Goal: Task Accomplishment & Management: Manage account settings

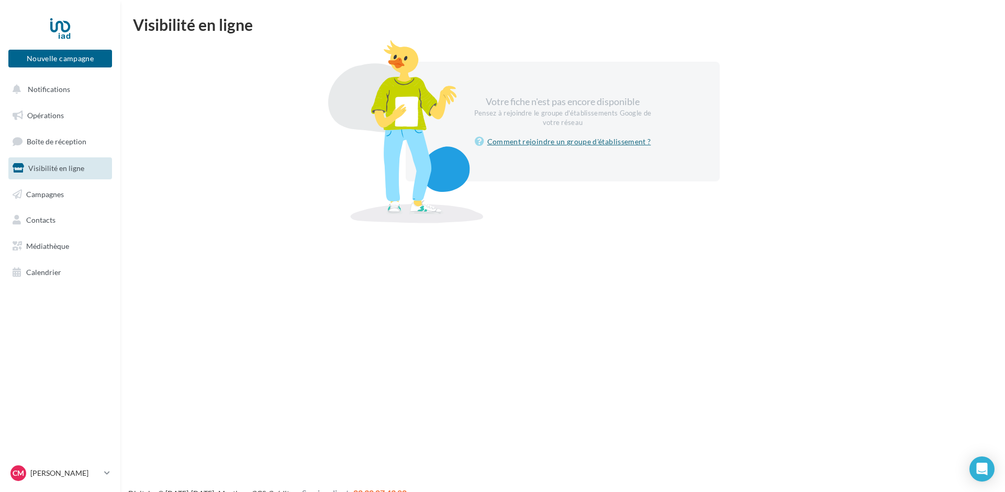
click at [574, 141] on link "Comment rejoindre un groupe d'établissement ?" at bounding box center [563, 142] width 176 height 13
click at [41, 145] on span "Boîte de réception" at bounding box center [57, 141] width 60 height 9
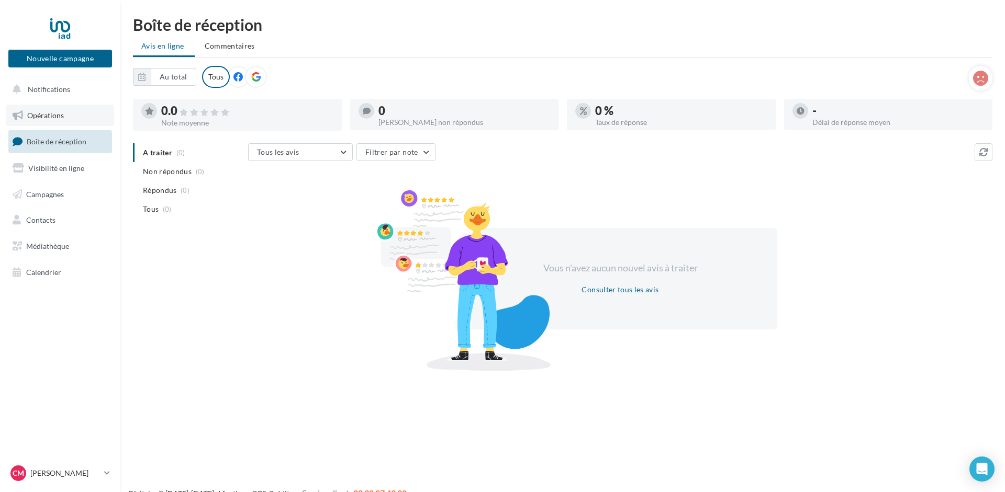
click at [37, 113] on span "Opérations" at bounding box center [45, 115] width 37 height 9
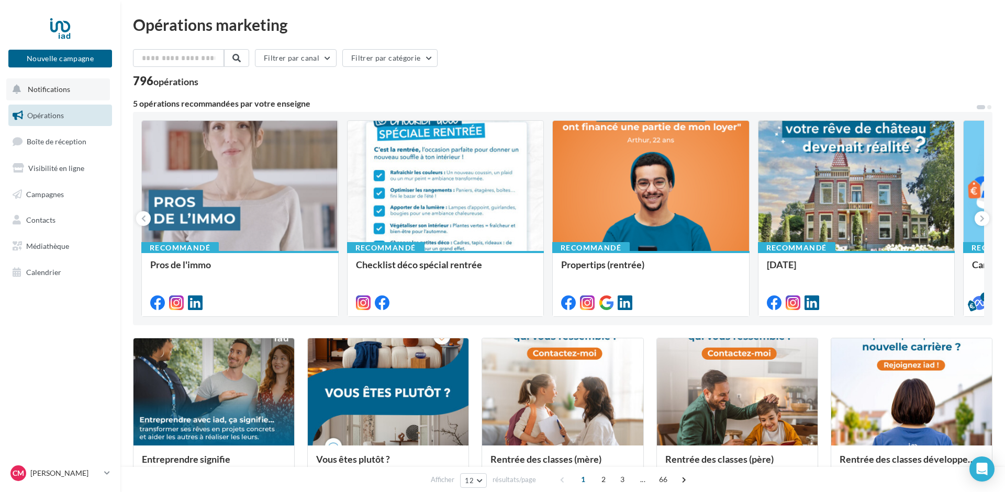
click at [44, 85] on button "Notifications" at bounding box center [58, 89] width 104 height 22
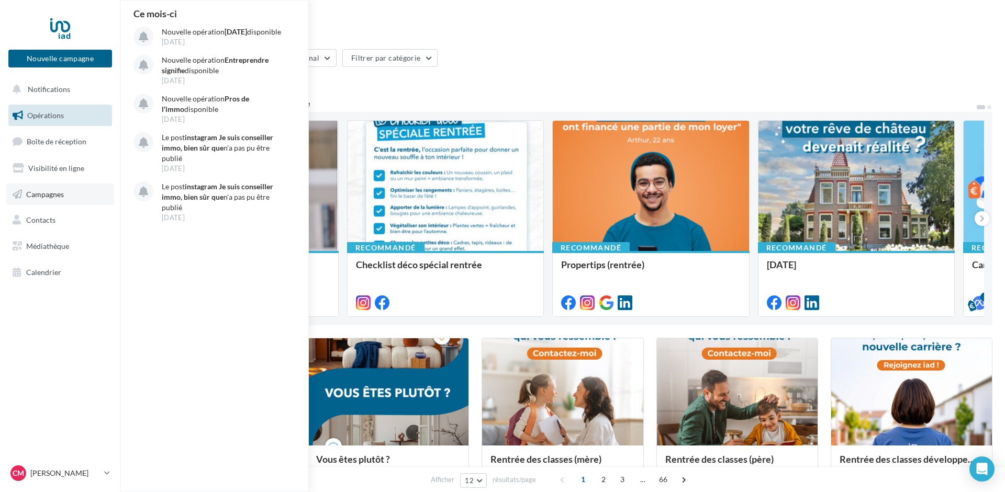
click at [39, 199] on link "Campagnes" at bounding box center [60, 195] width 108 height 22
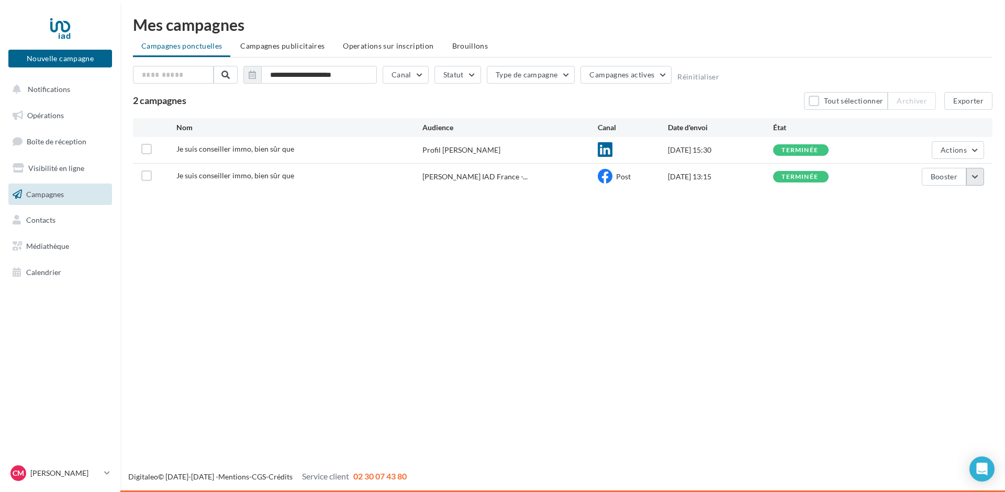
click at [981, 177] on button "button" at bounding box center [975, 177] width 18 height 18
click at [934, 202] on button "Voir les résultats" at bounding box center [931, 201] width 105 height 27
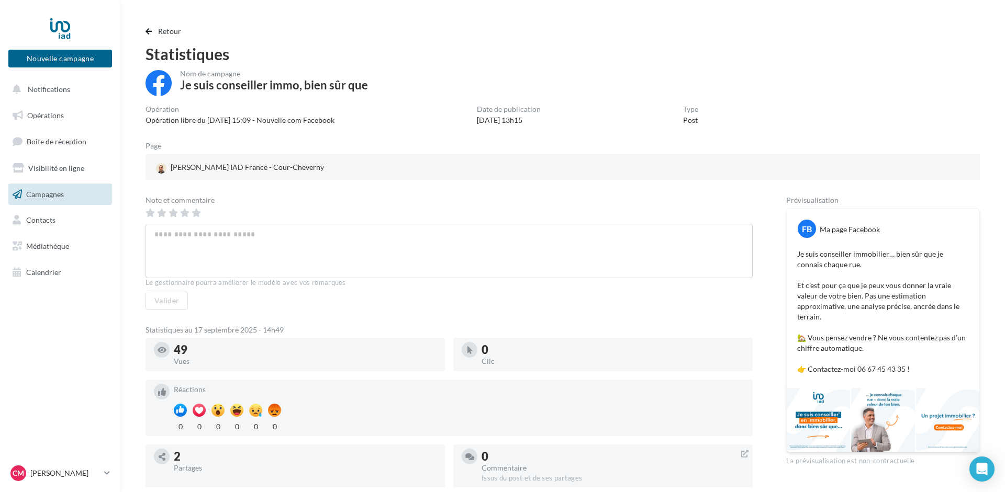
click at [44, 194] on span "Campagnes" at bounding box center [45, 193] width 38 height 9
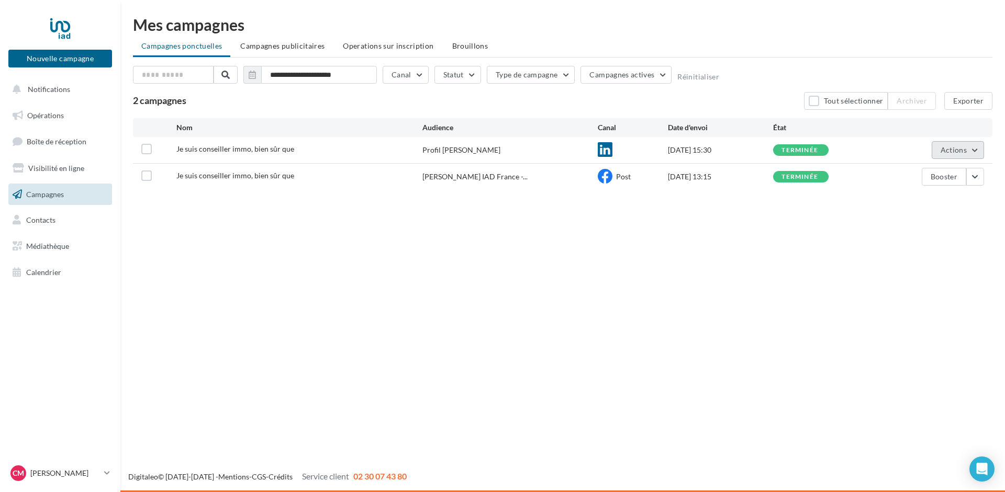
click at [974, 151] on button "Actions" at bounding box center [958, 150] width 52 height 18
click at [929, 174] on button "Voir les résultats" at bounding box center [931, 174] width 105 height 27
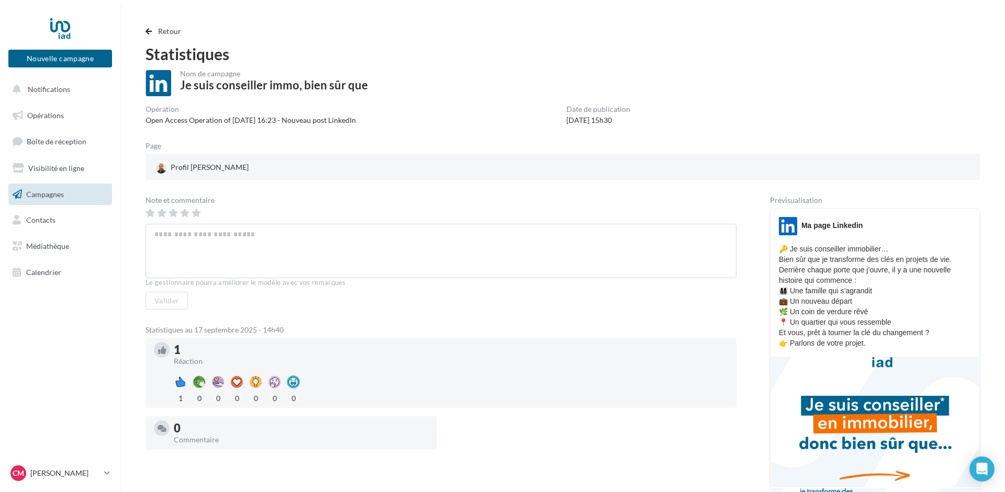
click at [44, 190] on span "Campagnes" at bounding box center [45, 193] width 38 height 9
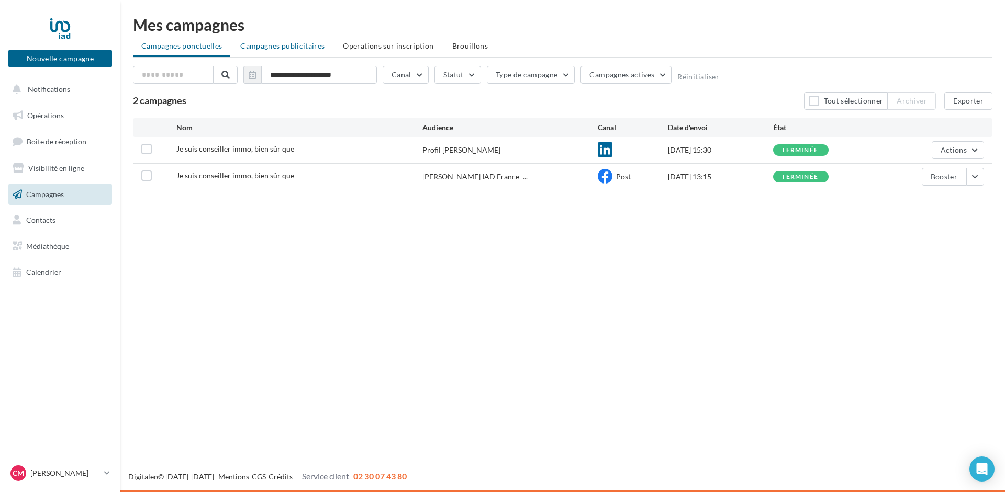
click at [276, 48] on span "Campagnes publicitaires" at bounding box center [282, 45] width 84 height 9
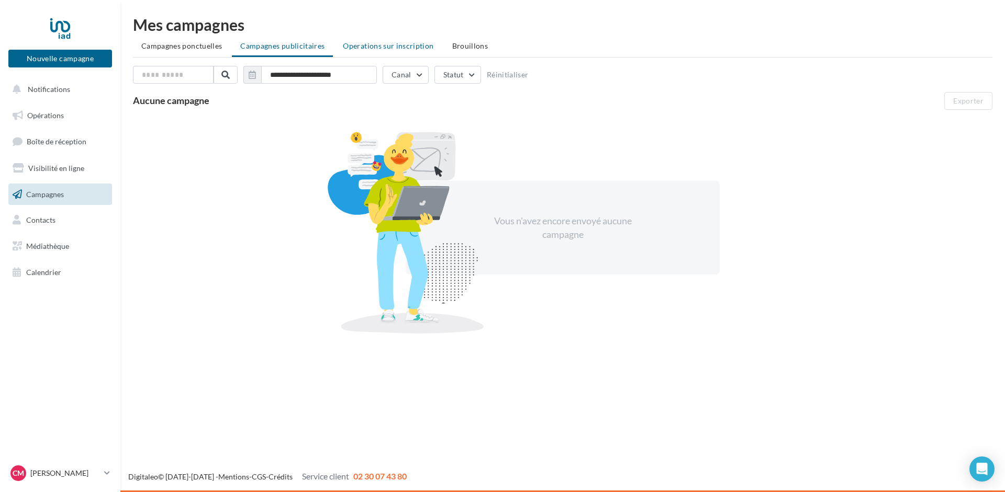
click at [357, 48] on span "Operations sur inscription" at bounding box center [388, 45] width 91 height 9
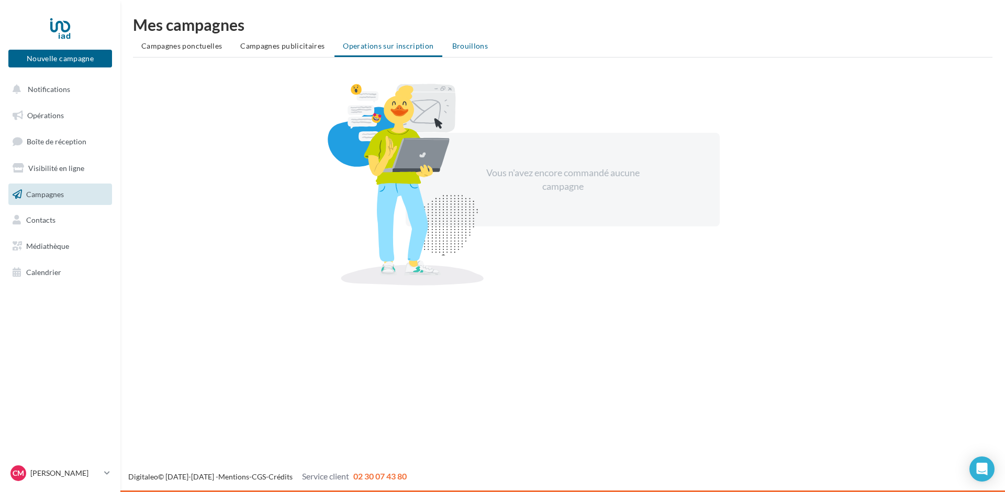
click at [458, 46] on span "Brouillons" at bounding box center [470, 45] width 36 height 9
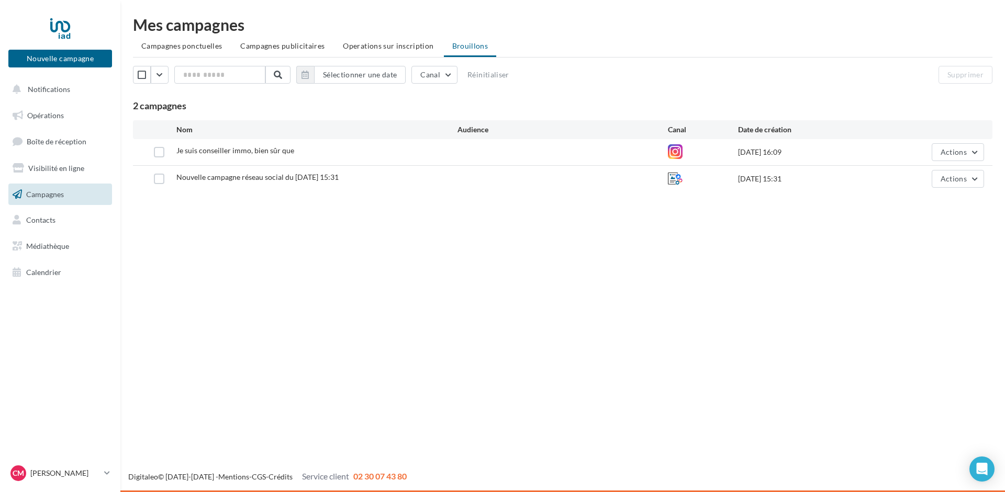
drag, startPoint x: 171, startPoint y: 47, endPoint x: 501, endPoint y: 43, distance: 329.7
click at [501, 43] on ul "Campagnes ponctuelles Campagnes publicitaires Operations sur inscription [GEOGR…" at bounding box center [562, 47] width 859 height 21
click at [527, 44] on ul "Campagnes ponctuelles Campagnes publicitaires Operations sur inscription [GEOGR…" at bounding box center [562, 47] width 859 height 21
click at [159, 152] on label at bounding box center [159, 152] width 10 height 10
click at [967, 152] on button "Actions" at bounding box center [958, 152] width 52 height 18
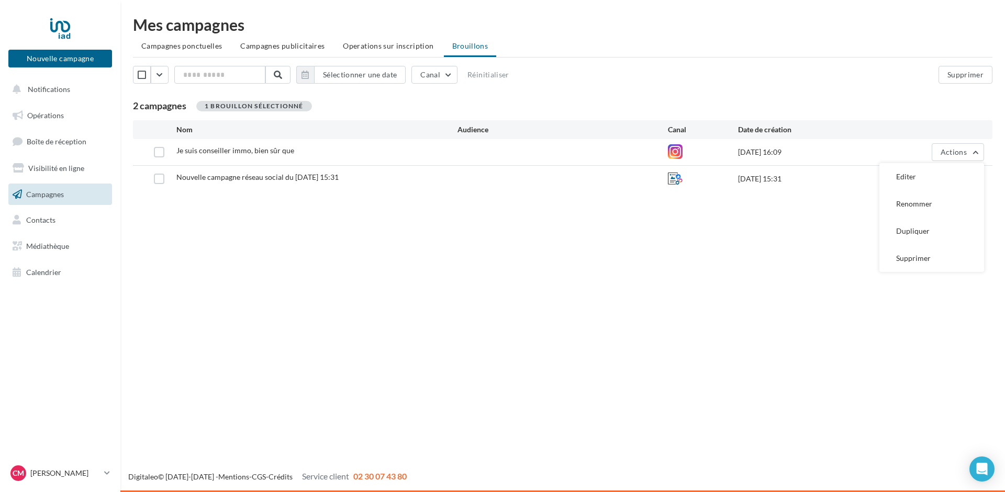
click at [680, 255] on div "Nouvelle campagne Nouvelle campagne Notifications Opérations Boîte de réception…" at bounding box center [502, 246] width 1005 height 492
click at [46, 94] on span "Notifications" at bounding box center [49, 89] width 42 height 9
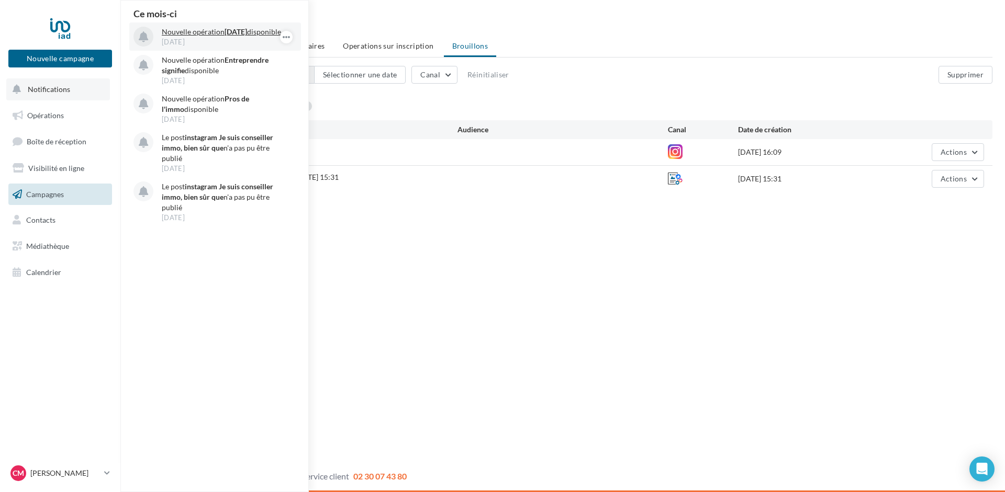
click at [203, 37] on p "Nouvelle opération Journée du patrimoine disponible" at bounding box center [222, 32] width 121 height 10
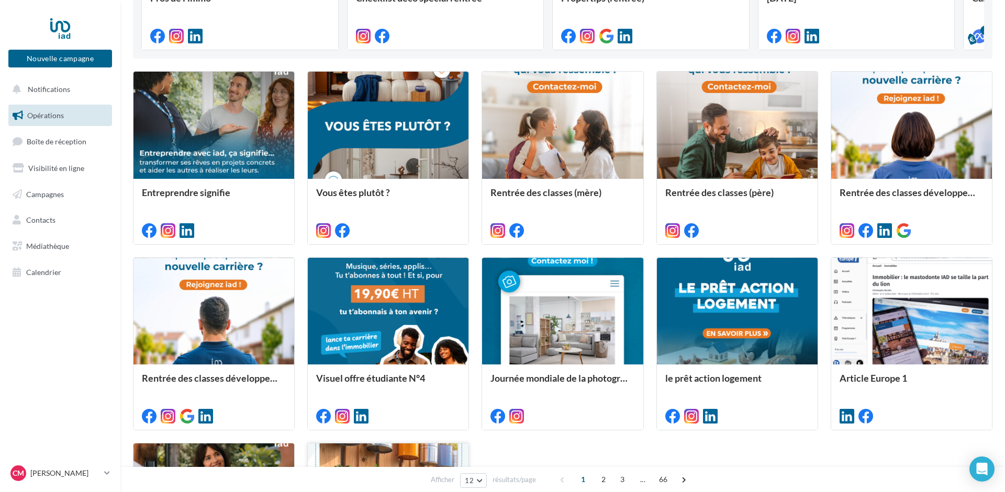
scroll to position [478, 0]
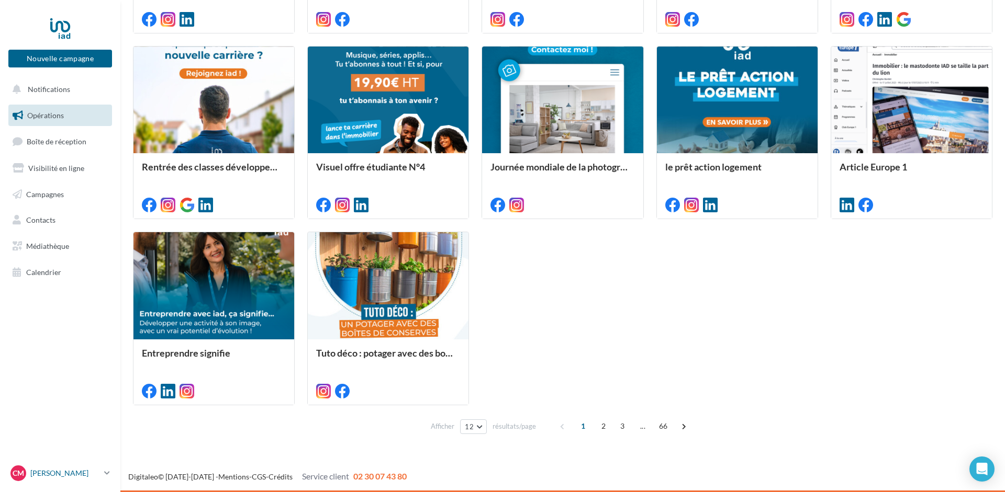
click at [65, 473] on p "[PERSON_NAME]" at bounding box center [65, 473] width 70 height 10
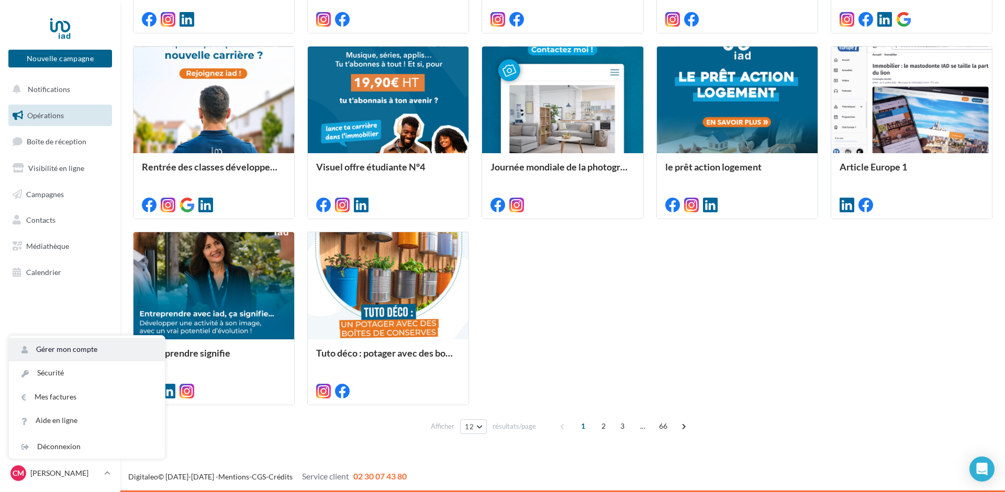
click at [72, 345] on link "Gérer mon compte" at bounding box center [87, 350] width 156 height 24
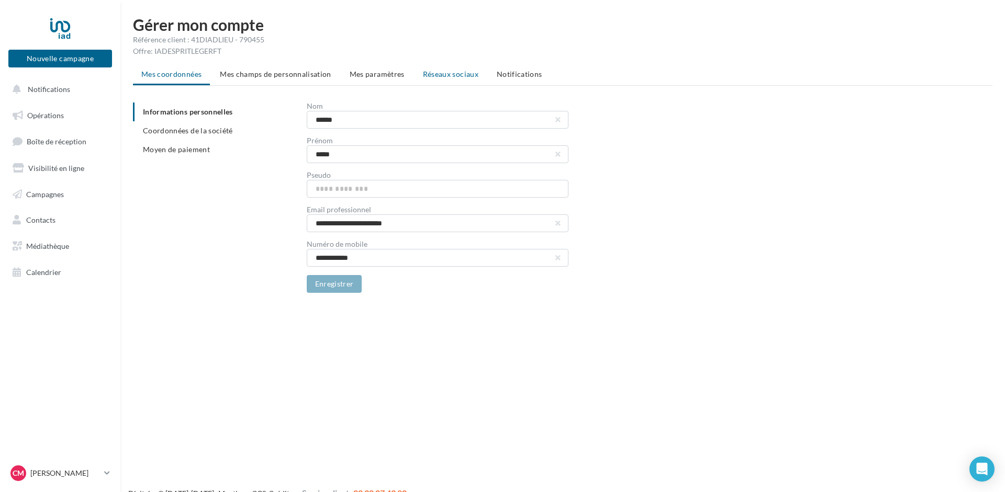
click at [447, 74] on span "Réseaux sociaux" at bounding box center [450, 74] width 55 height 9
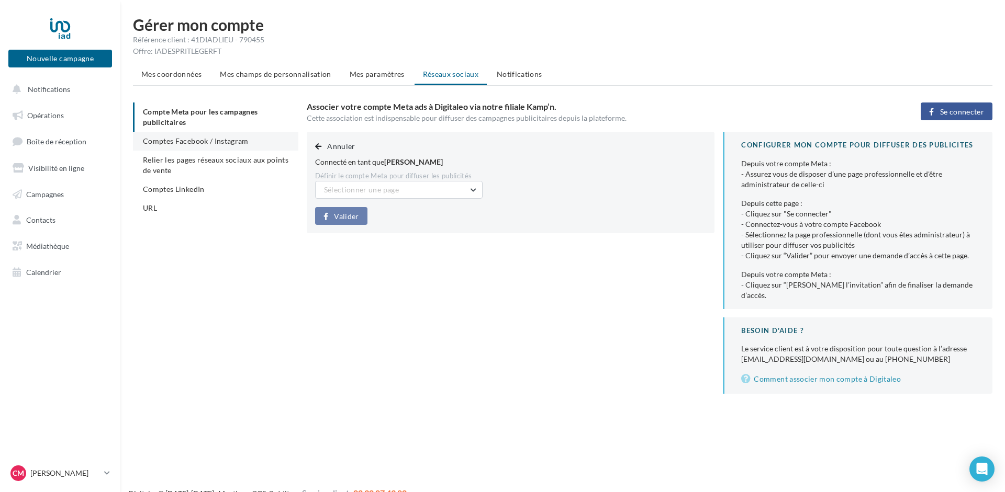
click at [177, 141] on span "Comptes Facebook / Instagram" at bounding box center [196, 141] width 106 height 9
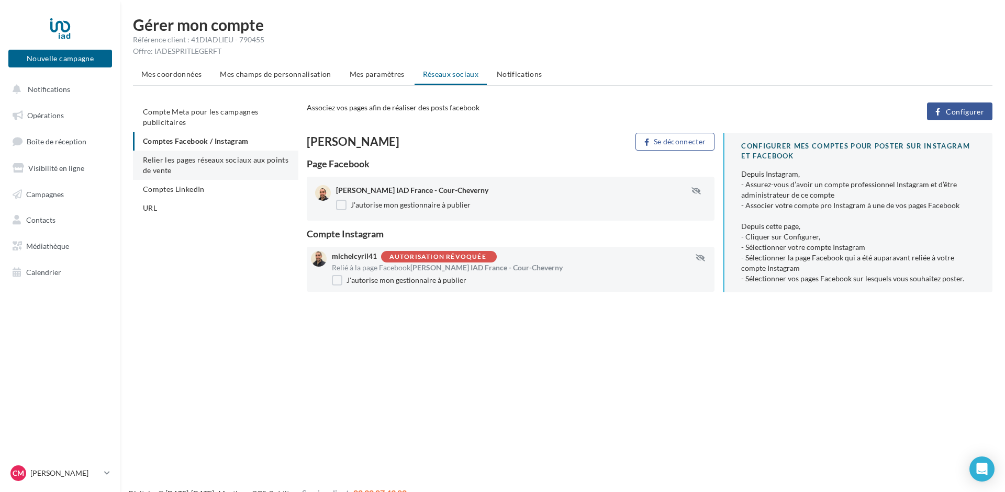
click at [181, 162] on span "Relier les pages réseaux sociaux aux points de vente" at bounding box center [215, 164] width 145 height 19
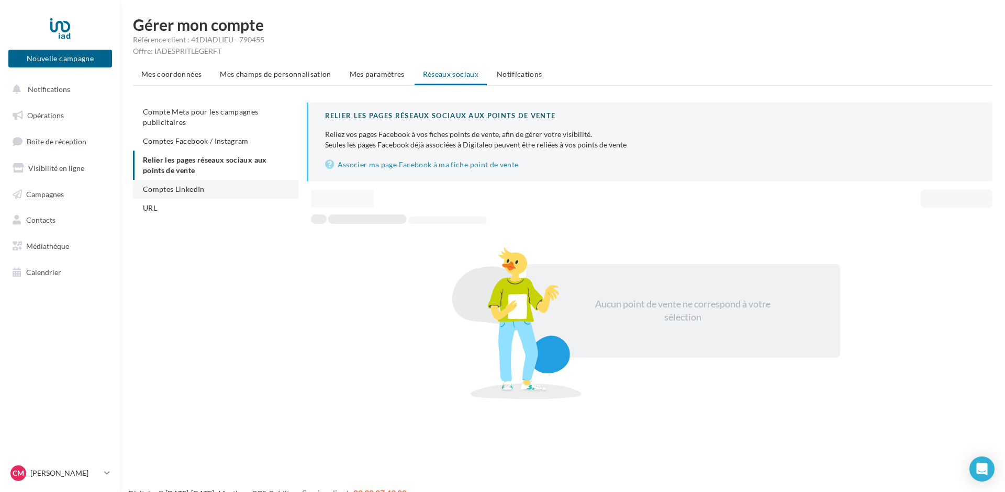
click at [178, 191] on span "Comptes LinkedIn" at bounding box center [174, 189] width 62 height 9
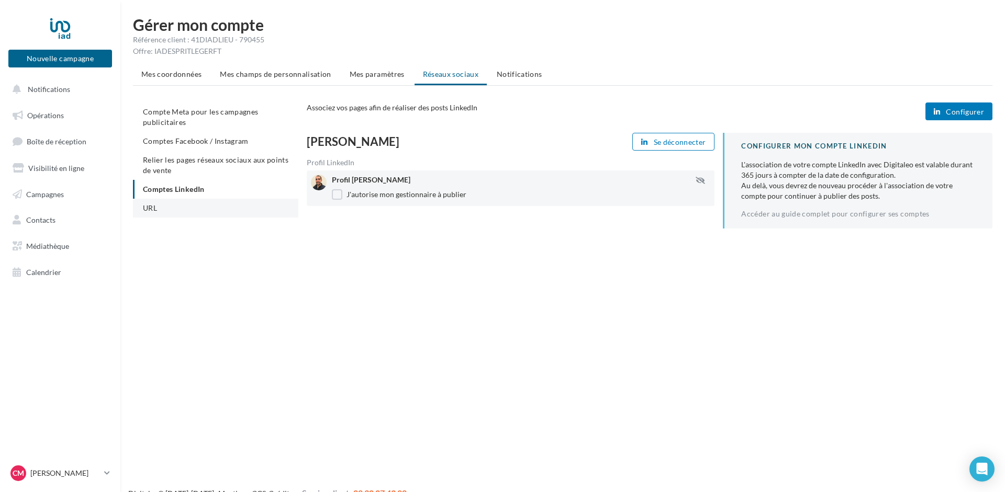
click at [169, 206] on li "URL" at bounding box center [215, 208] width 165 height 19
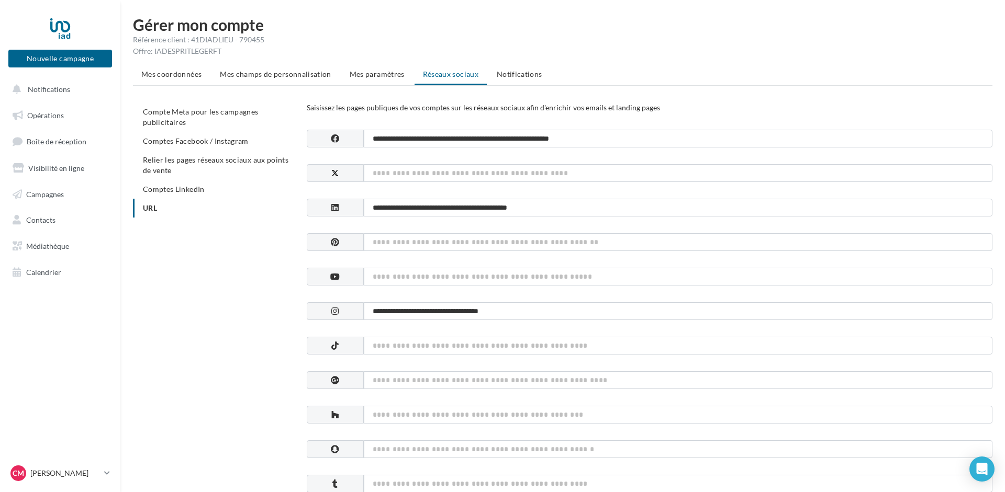
click at [179, 163] on span "Relier les pages réseaux sociaux aux points de vente" at bounding box center [215, 164] width 145 height 19
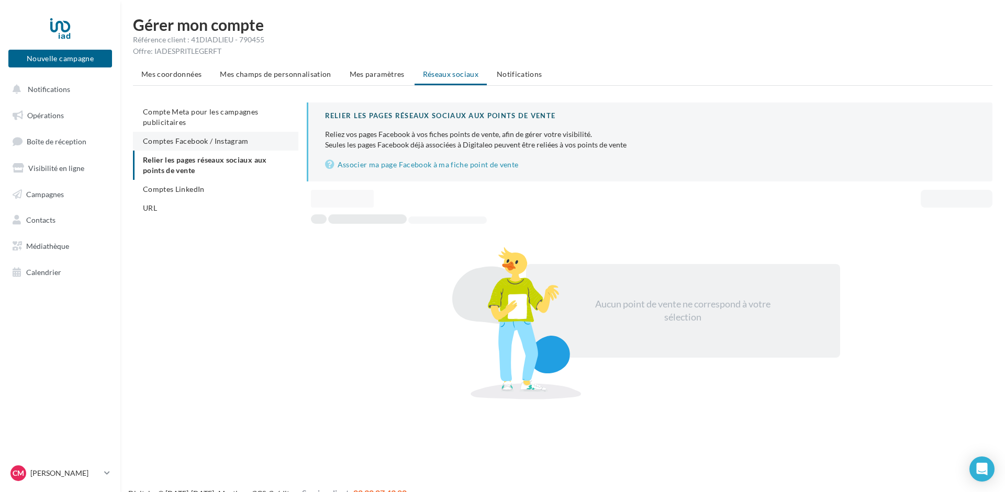
click at [192, 142] on span "Comptes Facebook / Instagram" at bounding box center [196, 141] width 106 height 9
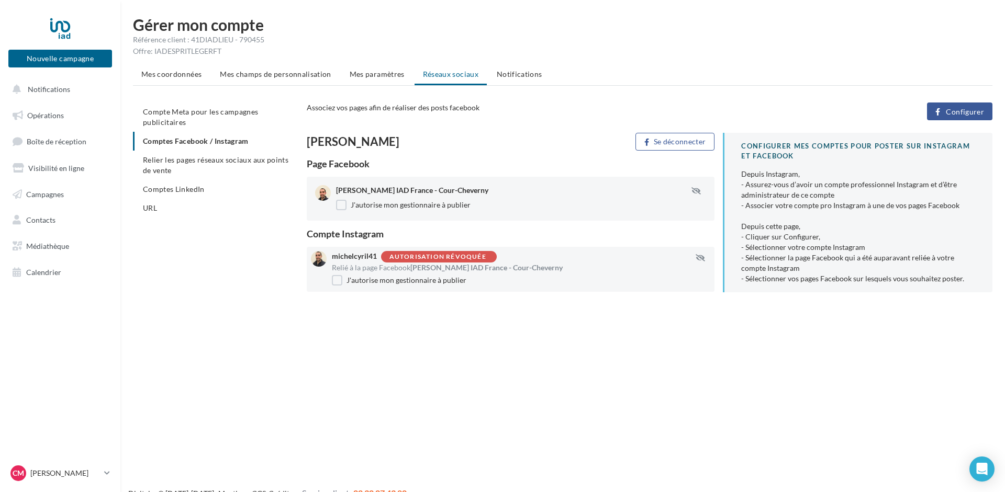
click at [452, 256] on div "Autorisation révoquée" at bounding box center [437, 257] width 97 height 7
click at [473, 260] on div "Autorisation révoquée" at bounding box center [437, 257] width 97 height 7
